Goal: Task Accomplishment & Management: Check status

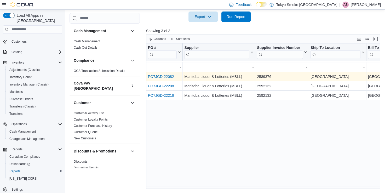
click at [170, 76] on link "PO7JGD-22082" at bounding box center [161, 76] width 26 height 4
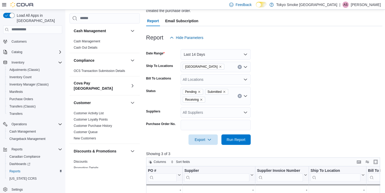
scroll to position [39, 0]
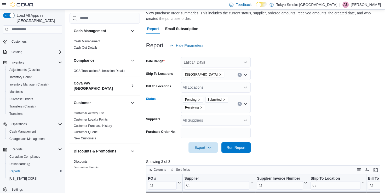
click at [238, 103] on button "Clear input" at bounding box center [240, 104] width 4 height 4
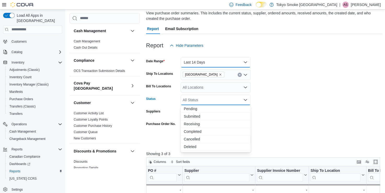
click at [222, 63] on button "Last 14 Days" at bounding box center [216, 62] width 70 height 10
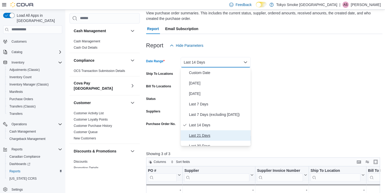
click at [199, 132] on span "Last 21 Days" at bounding box center [219, 135] width 60 height 6
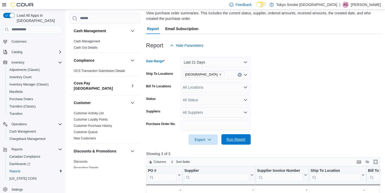
click at [236, 142] on span "Run Report" at bounding box center [235, 139] width 23 height 10
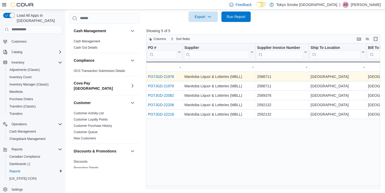
click at [154, 79] on div "PO7JGD-21978" at bounding box center [164, 76] width 33 height 6
click at [156, 78] on link "PO7JGD-21978" at bounding box center [161, 76] width 26 height 4
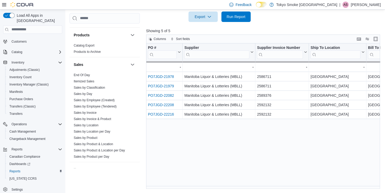
scroll to position [358, 0]
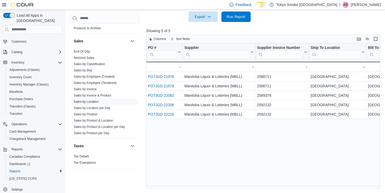
click at [96, 100] on link "Sales by Location" at bounding box center [86, 102] width 25 height 4
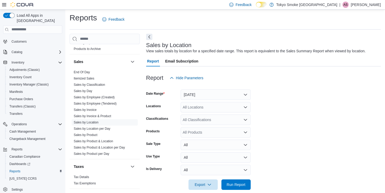
scroll to position [8, 0]
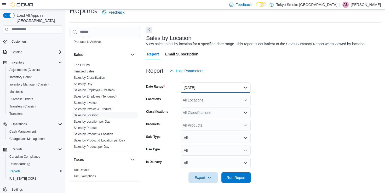
click at [197, 84] on button "[DATE]" at bounding box center [216, 87] width 70 height 10
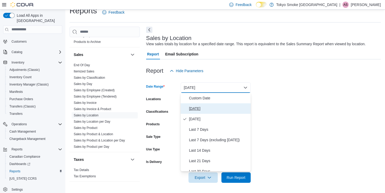
drag, startPoint x: 192, startPoint y: 110, endPoint x: 191, endPoint y: 105, distance: 5.1
click at [192, 109] on span "[DATE]" at bounding box center [219, 108] width 60 height 6
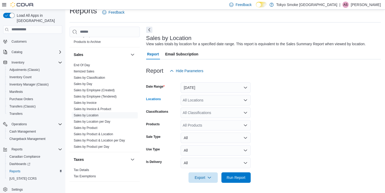
click at [191, 103] on div "All Locations" at bounding box center [216, 100] width 70 height 10
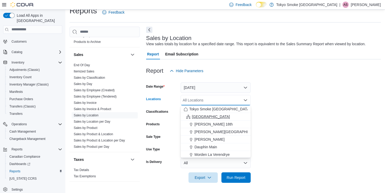
click at [203, 117] on span "[GEOGRAPHIC_DATA]" at bounding box center [211, 116] width 38 height 5
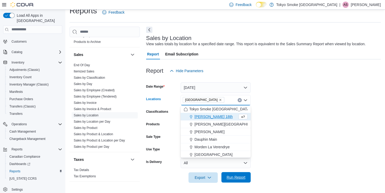
click at [237, 177] on span "Run Report" at bounding box center [236, 177] width 19 height 5
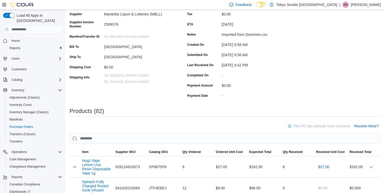
scroll to position [52, 0]
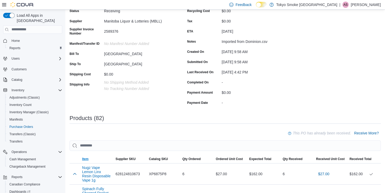
click at [86, 159] on span "Item" at bounding box center [85, 159] width 7 height 4
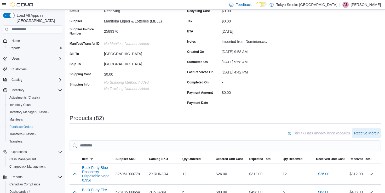
click at [369, 135] on span "Receive More?" at bounding box center [366, 132] width 25 height 5
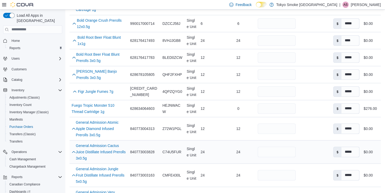
scroll to position [366, 0]
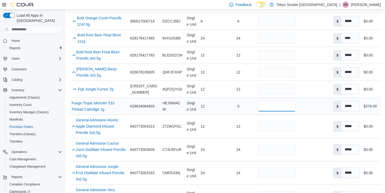
click at [280, 101] on input "**" at bounding box center [277, 106] width 38 height 10
type input "*"
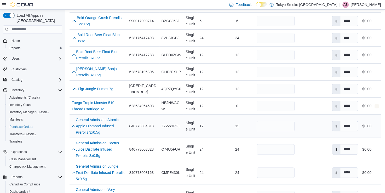
scroll to position [392, 0]
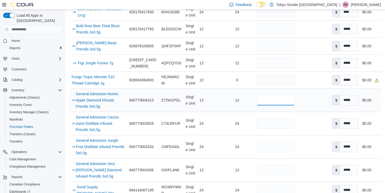
click at [270, 95] on input "*" at bounding box center [276, 100] width 38 height 10
click at [268, 75] on input "number" at bounding box center [276, 80] width 38 height 10
type input "*"
click at [276, 118] on input "*" at bounding box center [276, 123] width 38 height 10
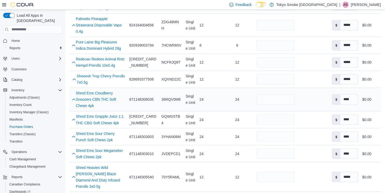
scroll to position [862, 0]
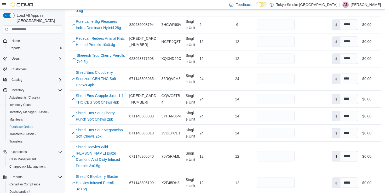
type input "*"
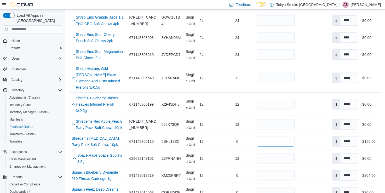
scroll to position [967, 0]
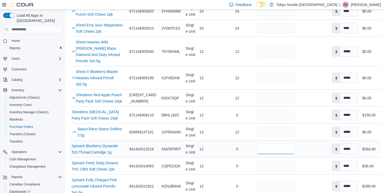
click at [266, 144] on input "**" at bounding box center [276, 149] width 38 height 10
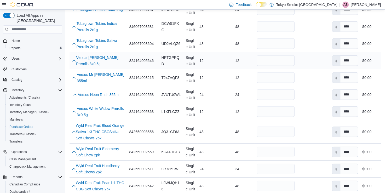
scroll to position [1489, 0]
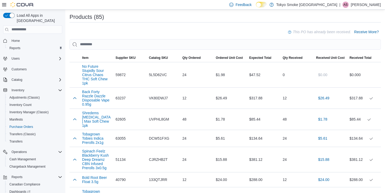
scroll to position [157, 0]
